Goal: Information Seeking & Learning: Learn about a topic

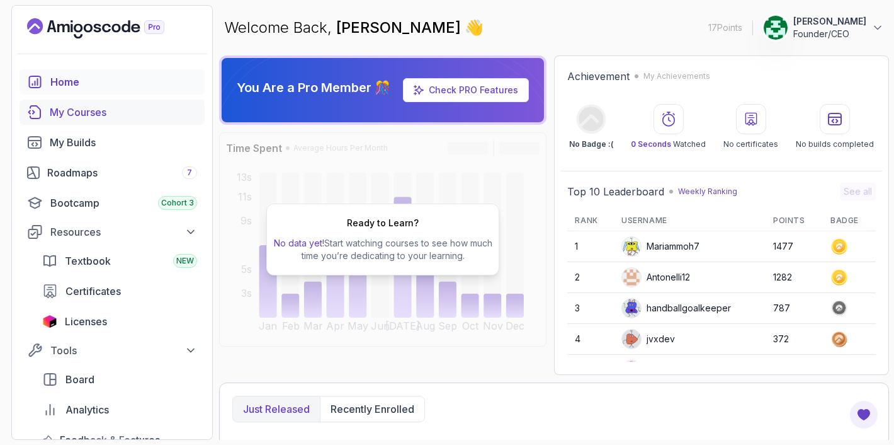
click at [93, 116] on div "My Courses" at bounding box center [123, 112] width 147 height 15
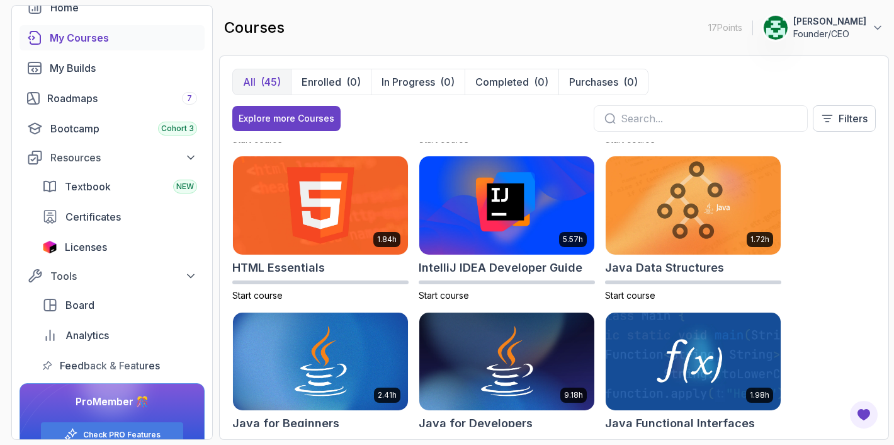
scroll to position [623, 0]
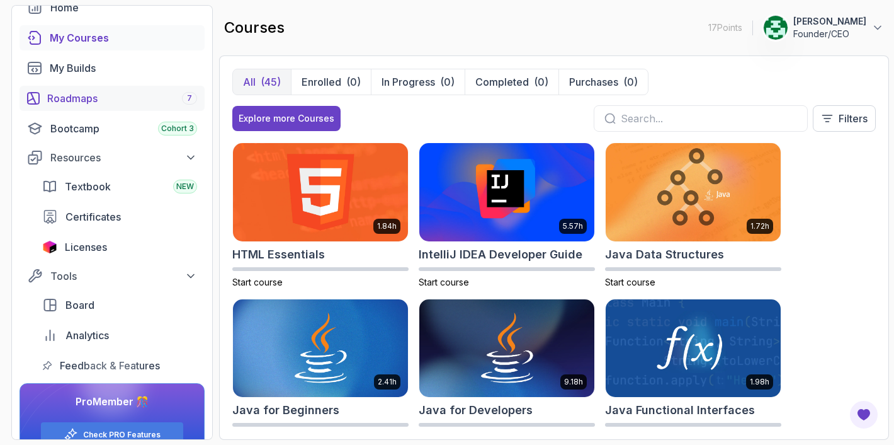
click at [128, 108] on link "Roadmaps 7" at bounding box center [112, 98] width 185 height 25
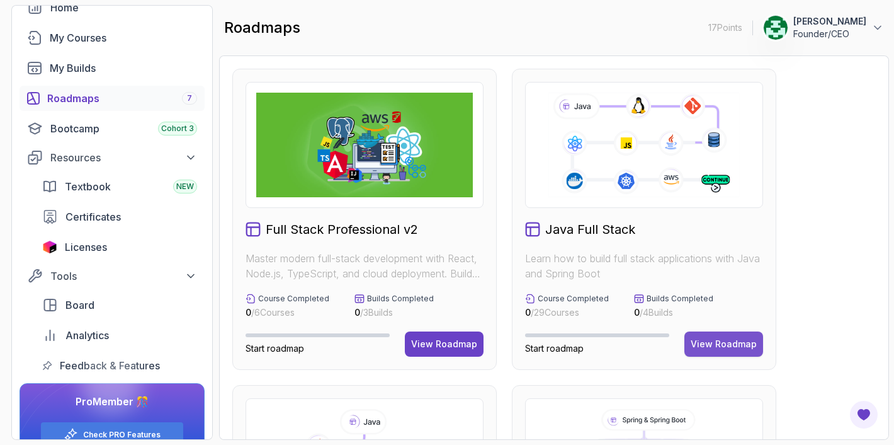
click at [729, 346] on div "View Roadmap" at bounding box center [724, 343] width 66 height 13
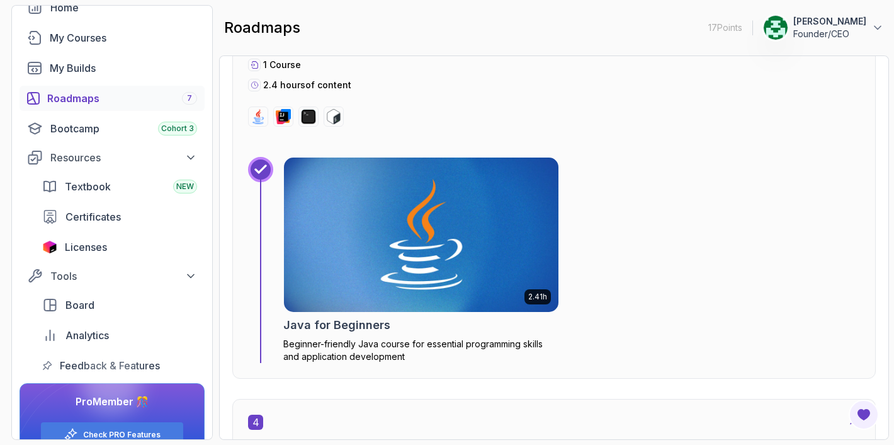
scroll to position [1735, 0]
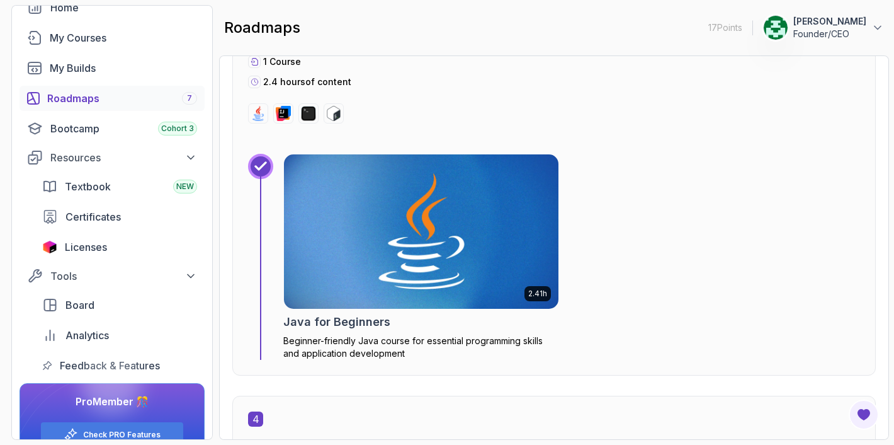
click at [460, 269] on img at bounding box center [421, 231] width 288 height 162
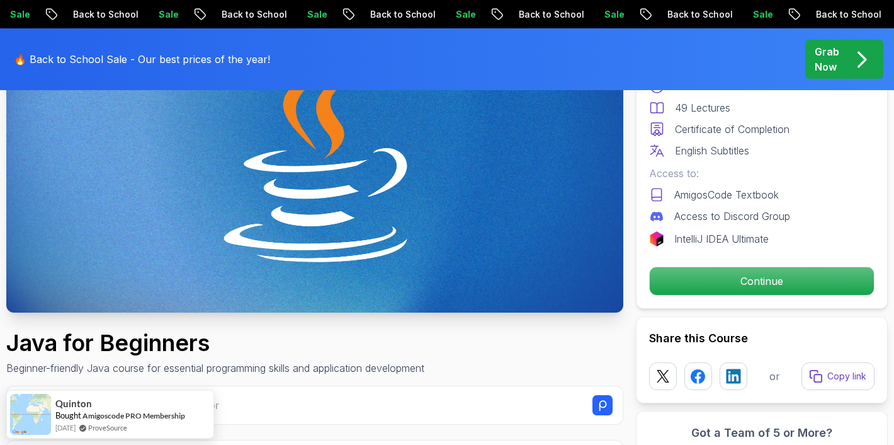
scroll to position [201, 0]
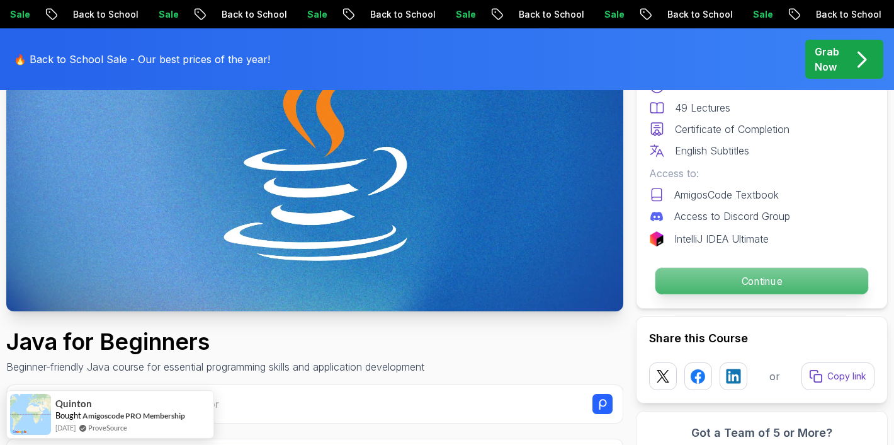
click at [759, 282] on p "Continue" at bounding box center [761, 281] width 213 height 26
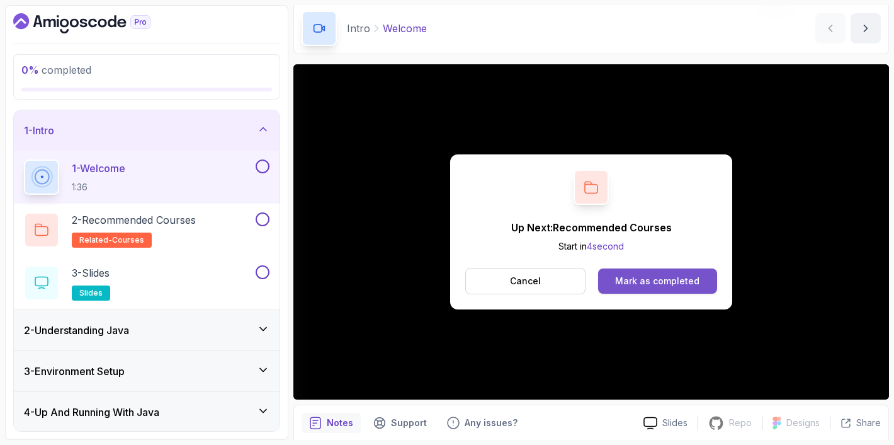
click at [645, 280] on div "Mark as completed" at bounding box center [657, 281] width 84 height 13
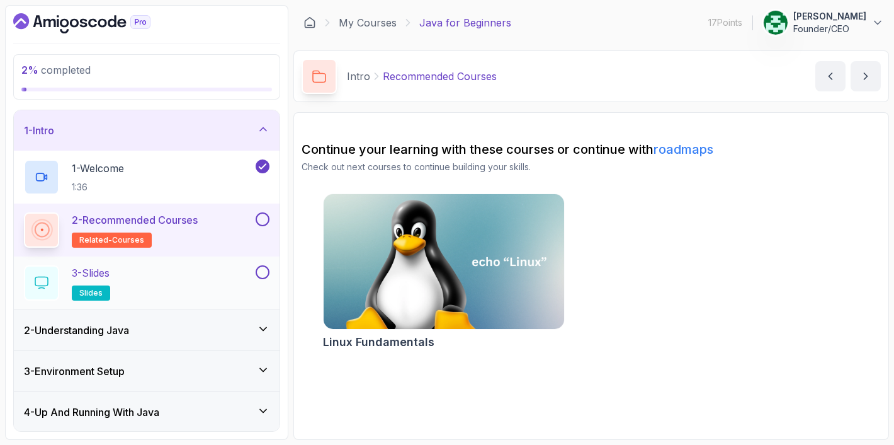
click at [195, 264] on div "3 - Slides slides" at bounding box center [147, 282] width 266 height 53
click at [254, 220] on div at bounding box center [261, 219] width 16 height 14
click at [863, 71] on icon "next content" at bounding box center [865, 76] width 13 height 13
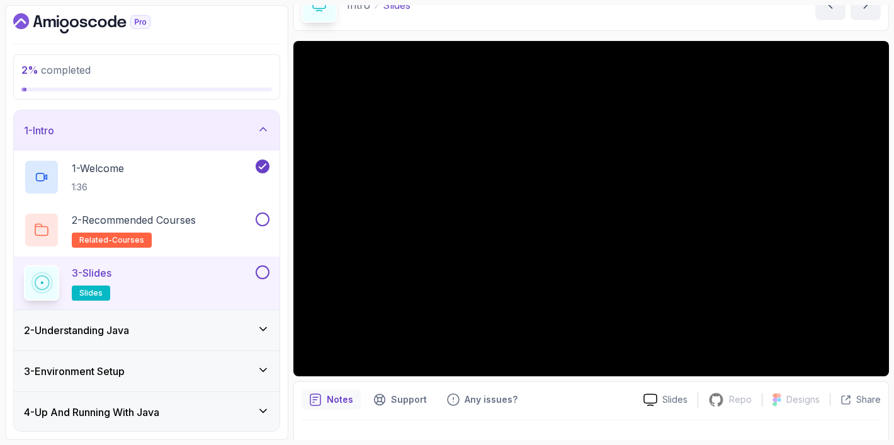
scroll to position [95, 0]
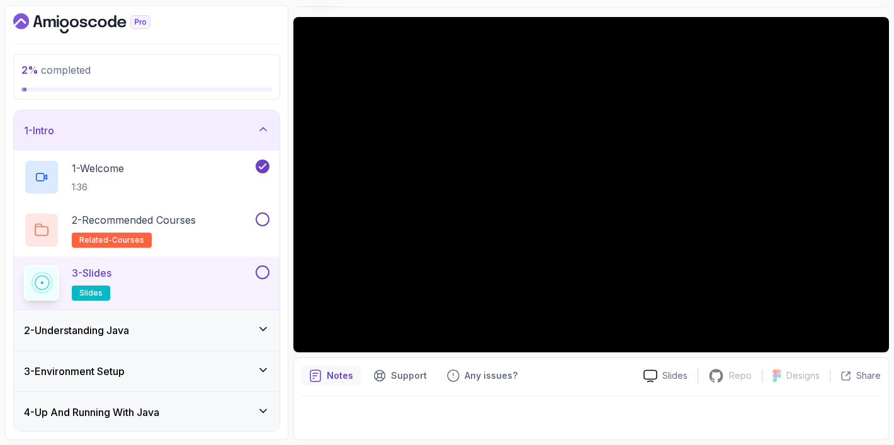
click at [266, 274] on button at bounding box center [263, 272] width 14 height 14
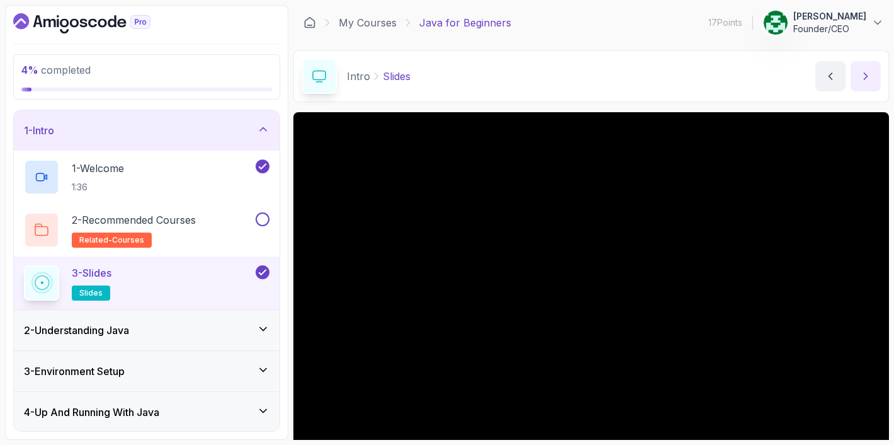
click at [865, 71] on icon "next content" at bounding box center [865, 76] width 13 height 13
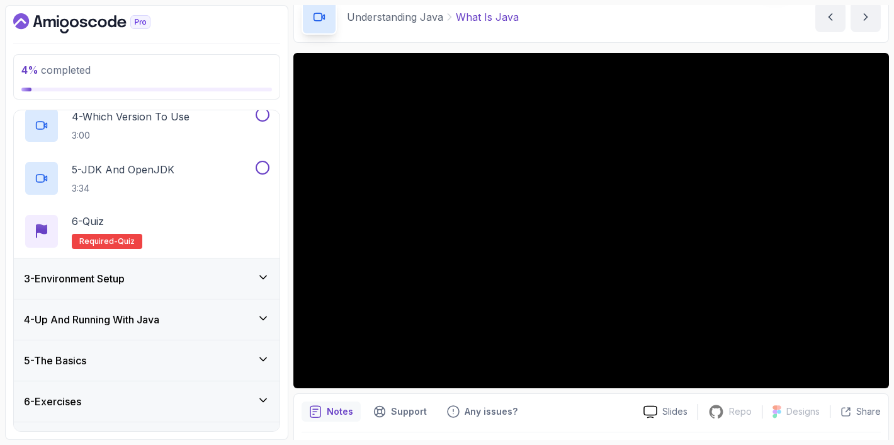
scroll to position [282, 0]
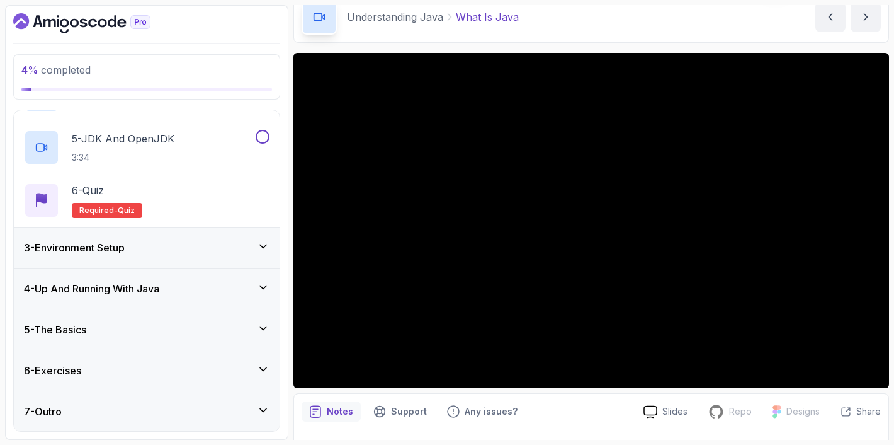
click at [154, 334] on div "5 - The Basics" at bounding box center [147, 329] width 246 height 15
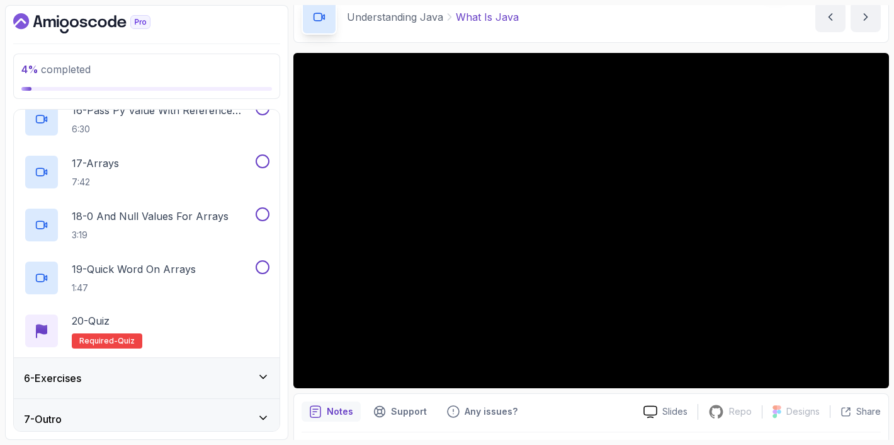
scroll to position [1023, 0]
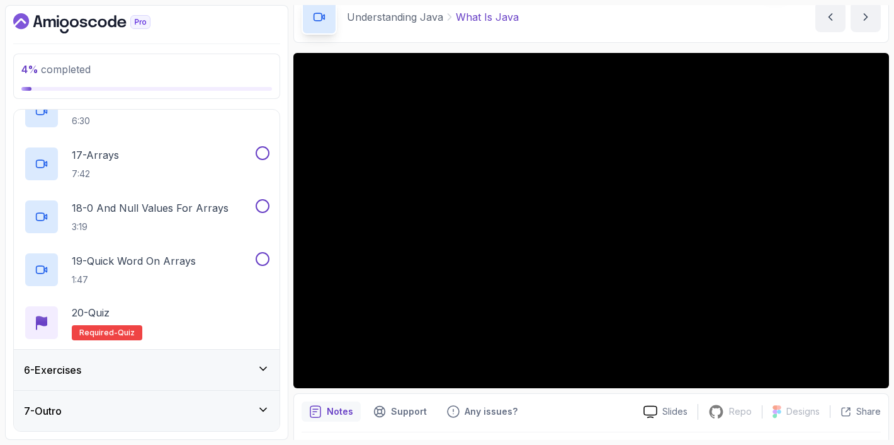
click at [145, 365] on div "6 - Exercises" at bounding box center [147, 369] width 246 height 15
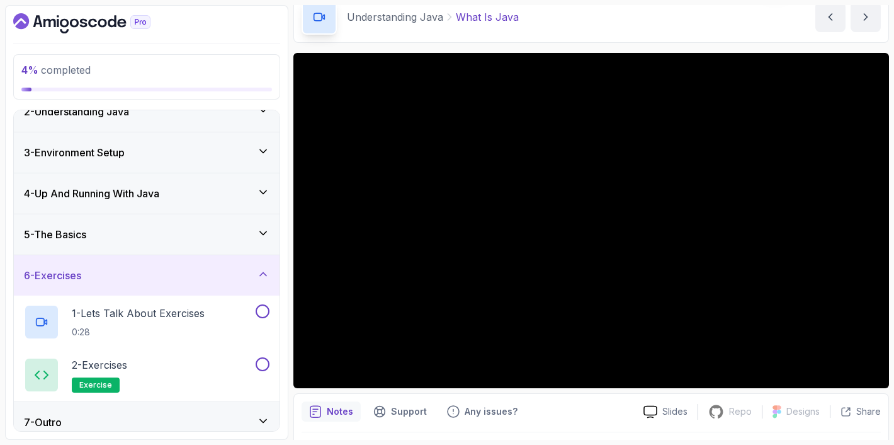
scroll to position [71, 0]
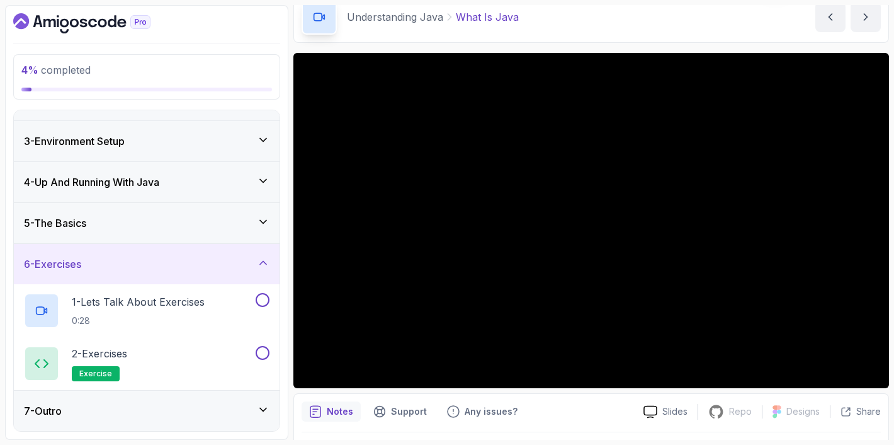
click at [131, 405] on div "7 - Outro" at bounding box center [147, 410] width 246 height 15
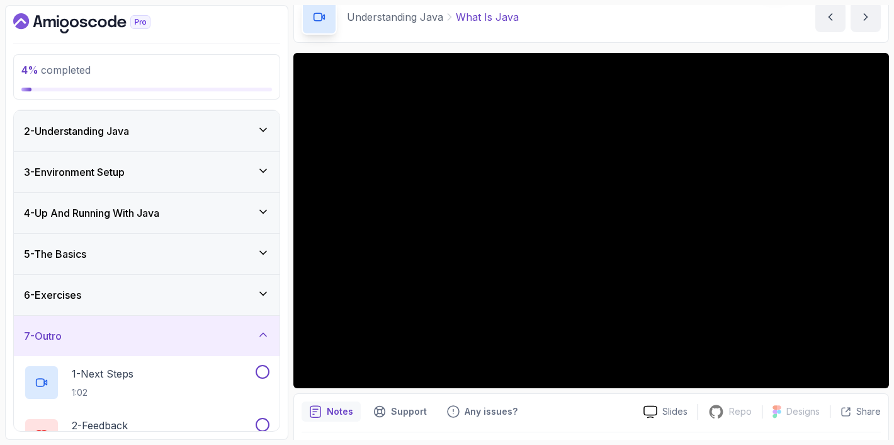
scroll to position [0, 0]
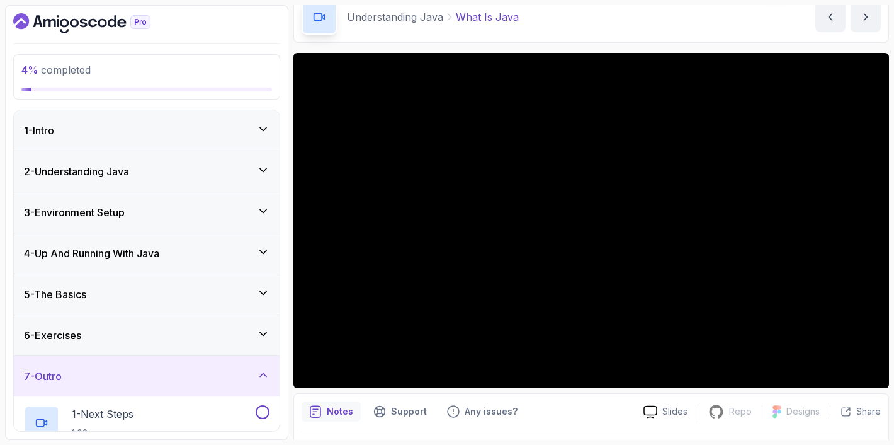
click at [239, 173] on div "2 - Understanding Java" at bounding box center [147, 171] width 246 height 15
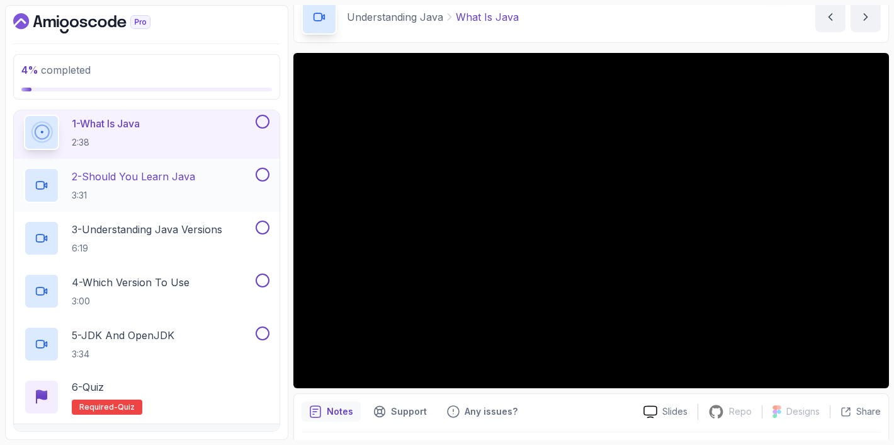
scroll to position [89, 0]
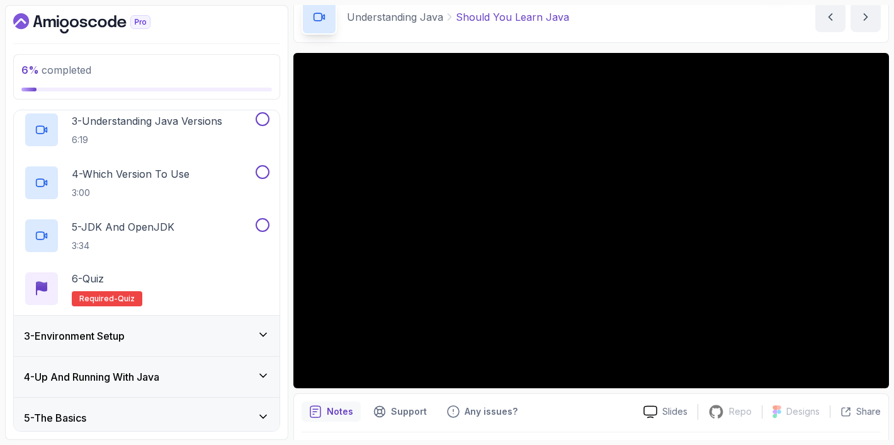
scroll to position [200, 0]
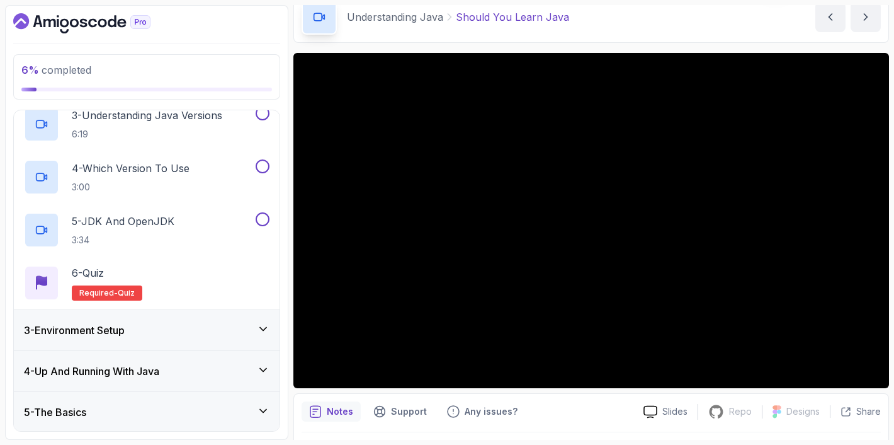
click at [197, 312] on div "3 - Environment Setup" at bounding box center [147, 330] width 266 height 40
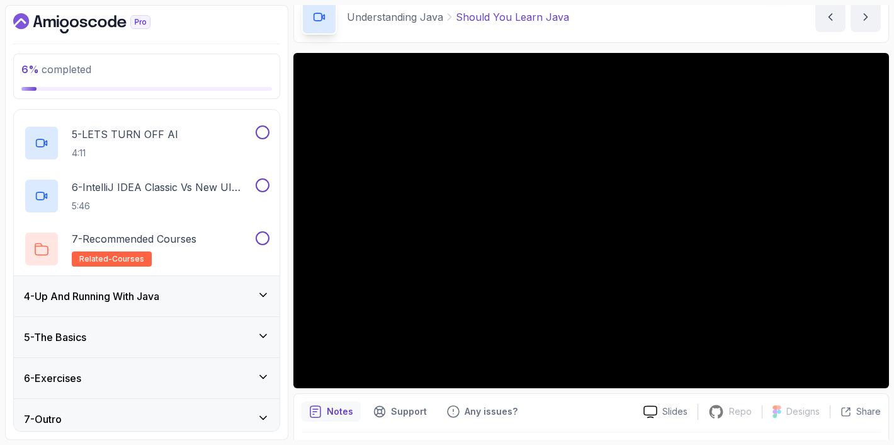
scroll to position [335, 0]
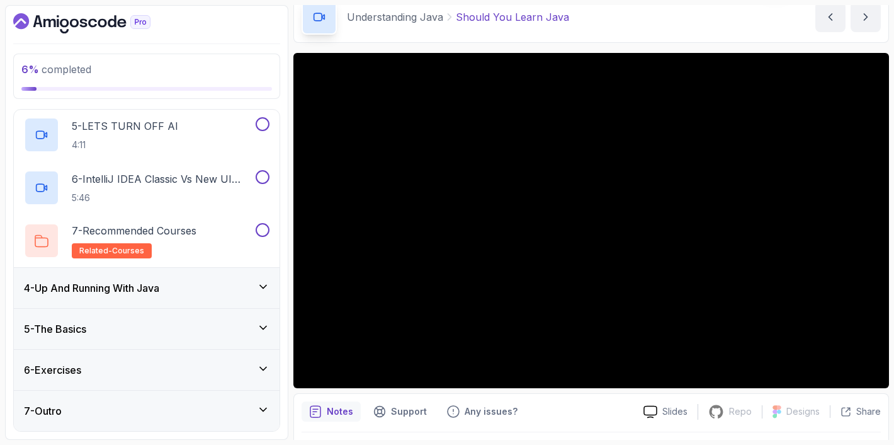
click at [196, 292] on div "4 - Up And Running With Java" at bounding box center [147, 287] width 246 height 15
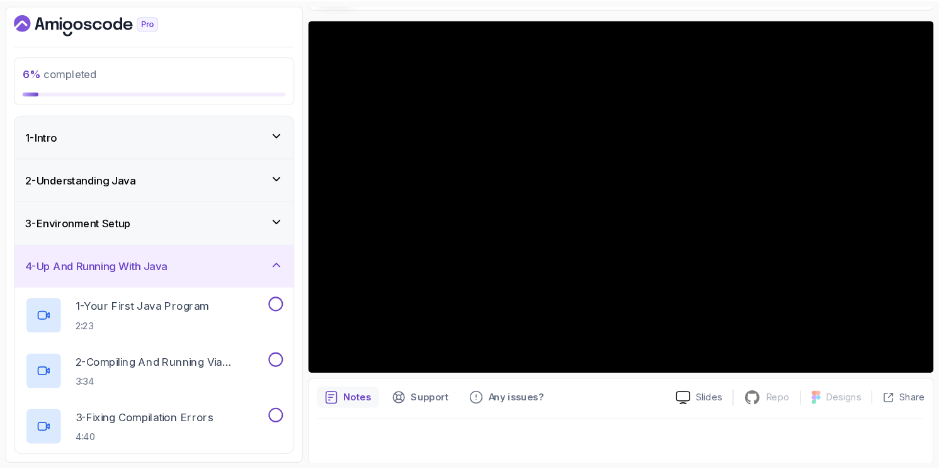
scroll to position [95, 0]
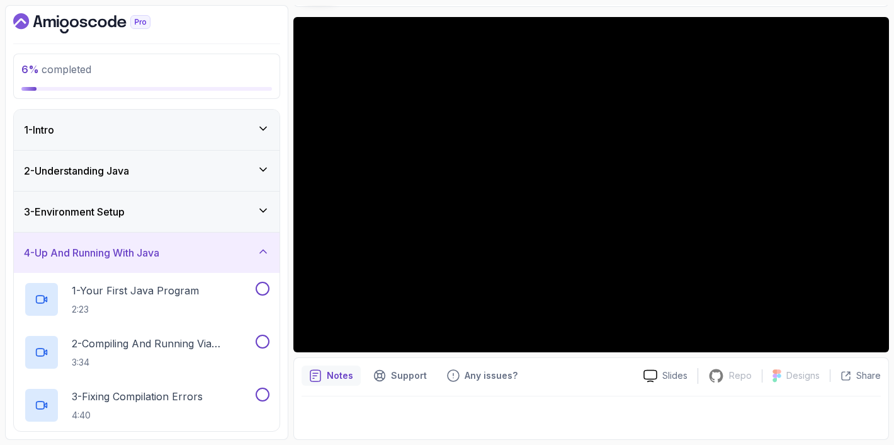
click at [255, 246] on div "4 - Up And Running With Java" at bounding box center [147, 252] width 246 height 15
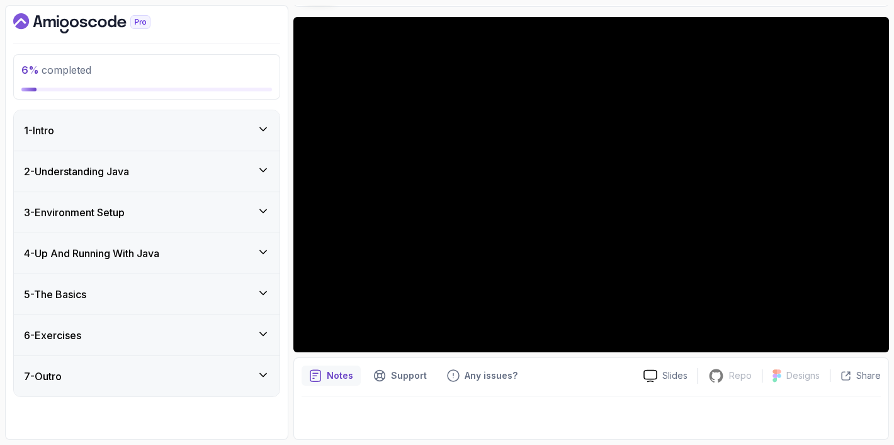
click at [266, 180] on div "2 - Understanding Java" at bounding box center [147, 171] width 266 height 40
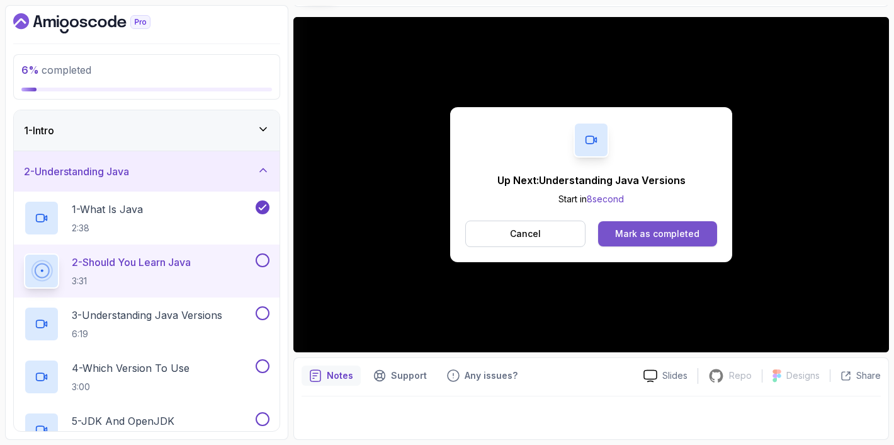
click at [653, 235] on div "Mark as completed" at bounding box center [657, 233] width 84 height 13
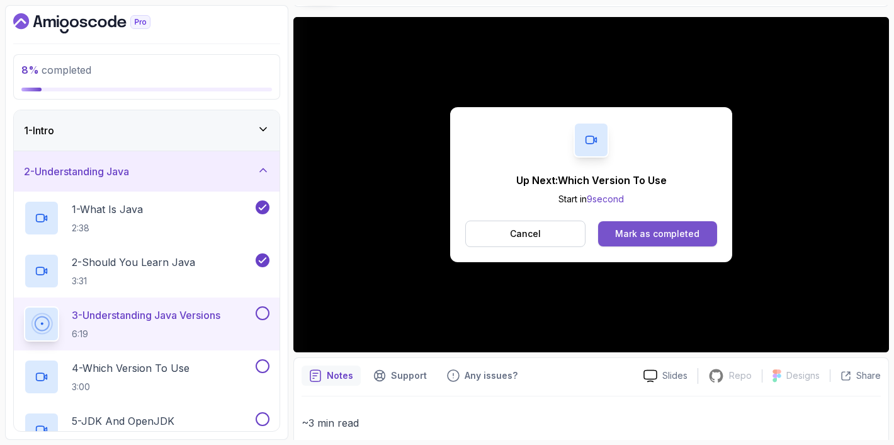
click at [642, 229] on div "Mark as completed" at bounding box center [657, 233] width 84 height 13
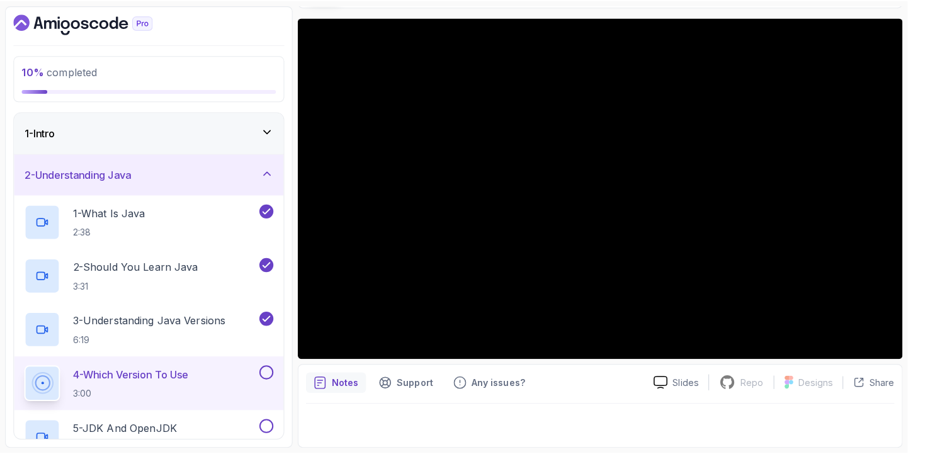
scroll to position [95, 0]
